Goal: Task Accomplishment & Management: Use online tool/utility

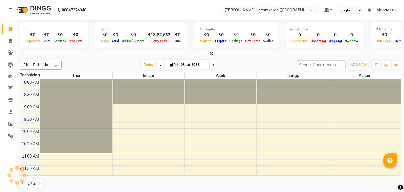
select select "en"
click at [11, 42] on icon at bounding box center [10, 41] width 3 height 4
select select "service"
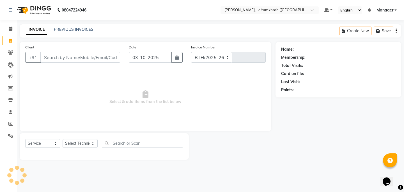
select select "3812"
type input "0440"
click at [87, 30] on link "PREVIOUS INVOICES" at bounding box center [74, 29] width 40 height 5
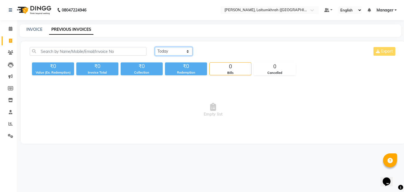
click at [167, 55] on select "[DATE] [DATE] Custom Range" at bounding box center [174, 51] width 38 height 9
select select "[DATE]"
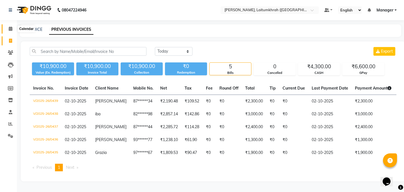
click at [9, 30] on icon at bounding box center [11, 29] width 4 height 4
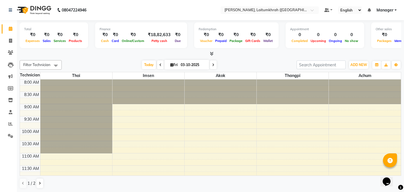
click at [163, 63] on span at bounding box center [160, 65] width 7 height 9
type input "02-10-2025"
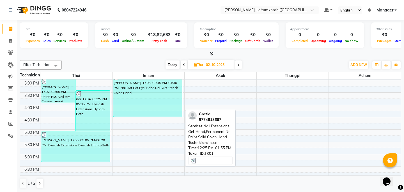
scroll to position [172, 0]
